Goal: Information Seeking & Learning: Learn about a topic

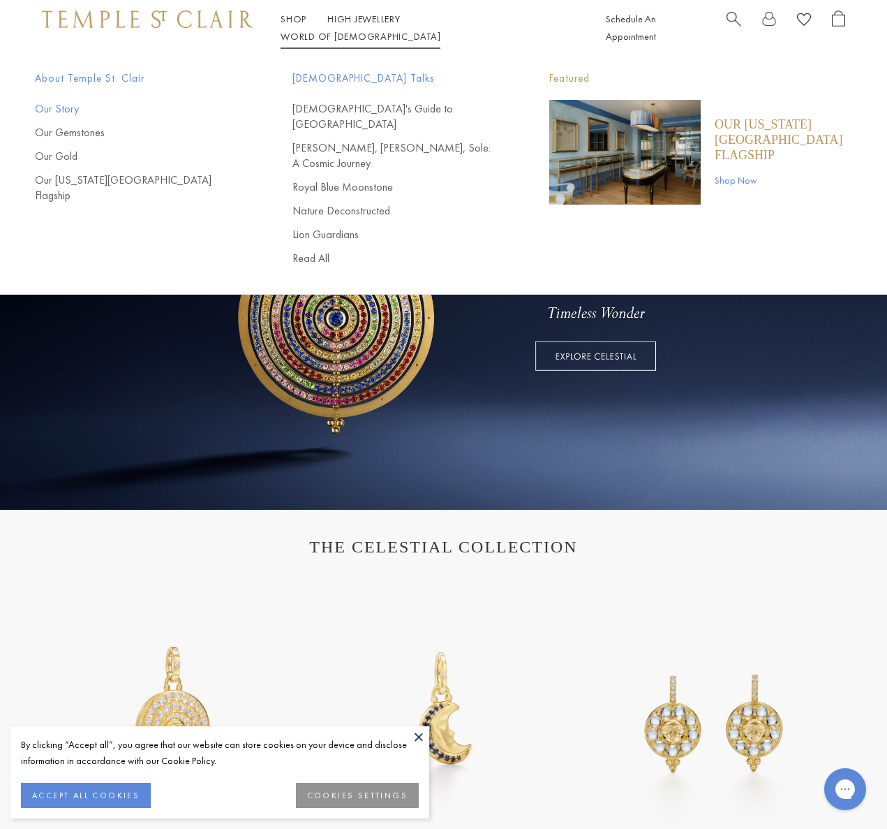
click at [68, 109] on link "Our Story" at bounding box center [136, 108] width 202 height 15
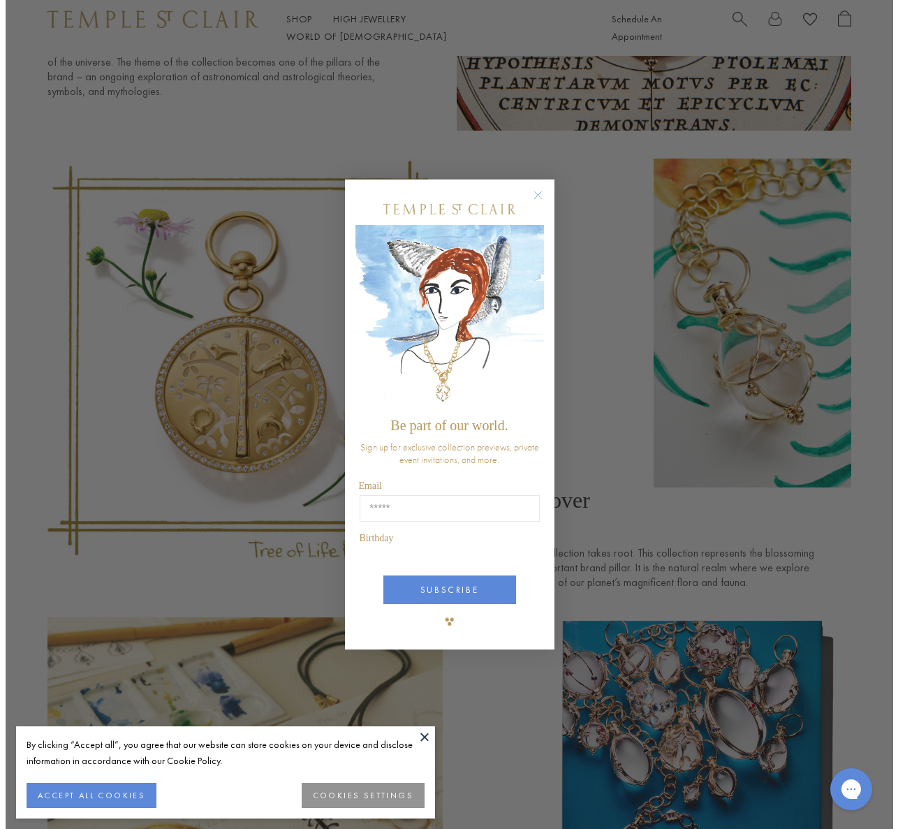
scroll to position [3413, 0]
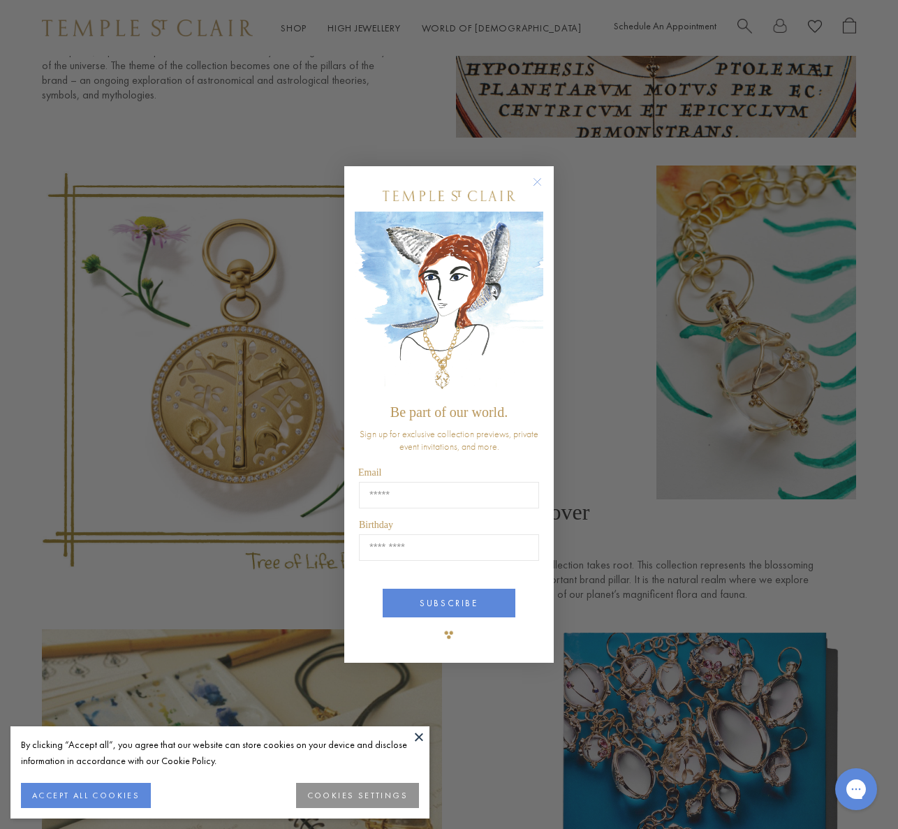
click at [539, 178] on circle "Close dialog" at bounding box center [537, 181] width 17 height 17
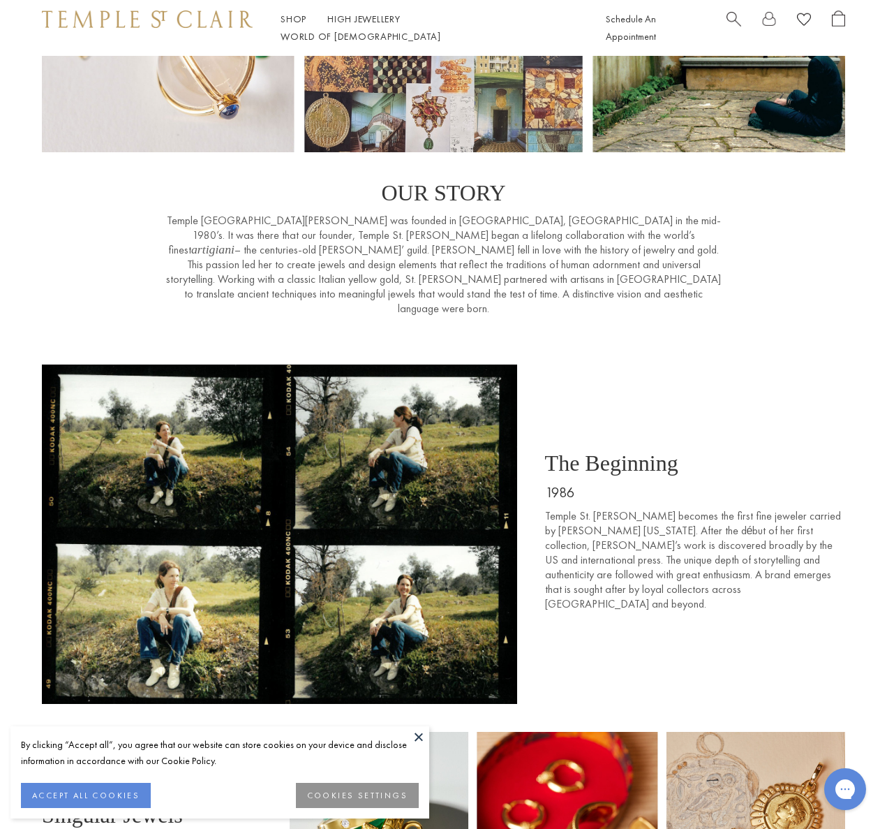
scroll to position [217, 0]
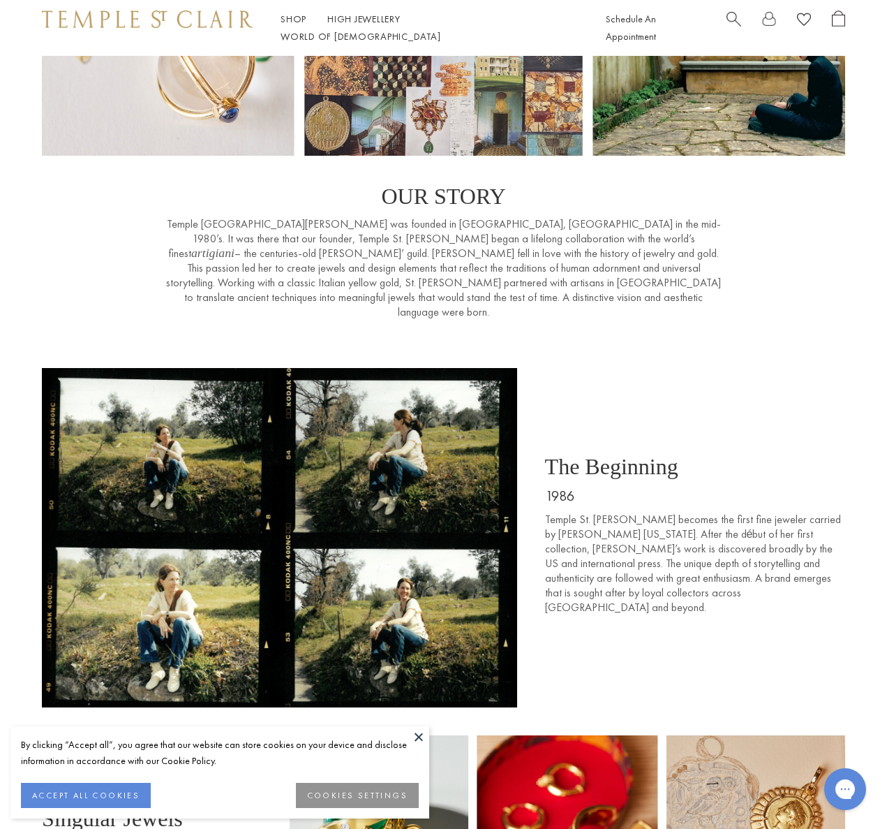
click at [292, 255] on p "Temple [GEOGRAPHIC_DATA][PERSON_NAME] was founded in [GEOGRAPHIC_DATA], [GEOGRA…" at bounding box center [444, 267] width 558 height 103
